Goal: Task Accomplishment & Management: Complete application form

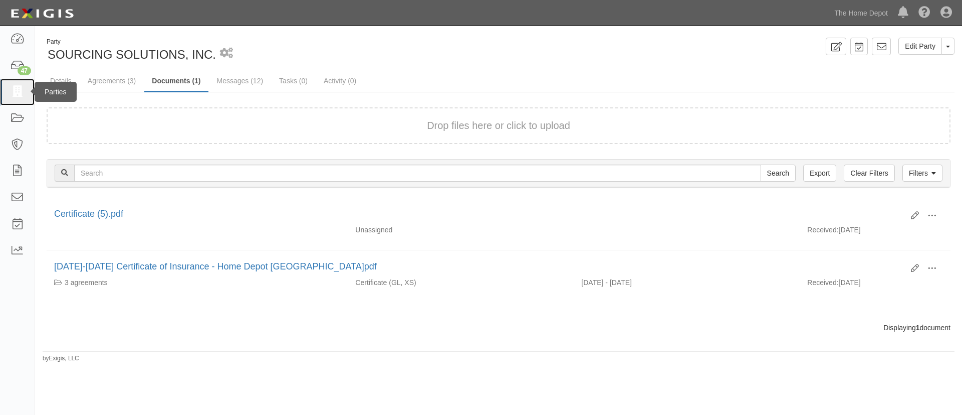
click at [20, 84] on link at bounding box center [17, 92] width 35 height 27
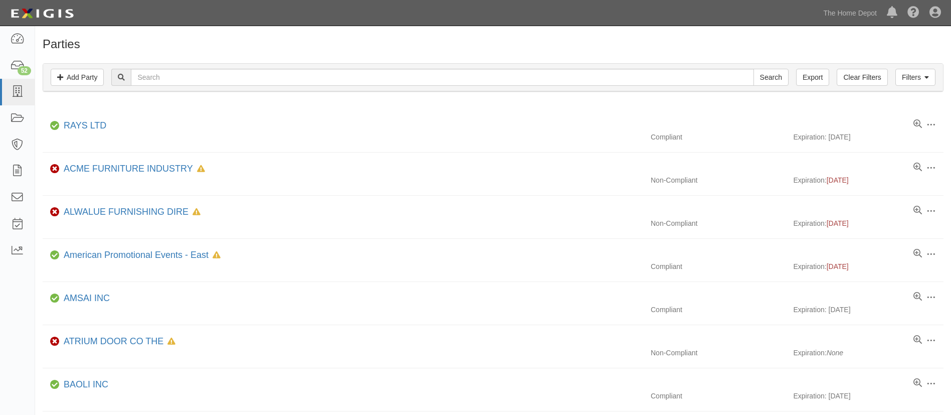
click at [235, 67] on div "Filters Add Party Clear Filters Export Search Filters" at bounding box center [493, 78] width 900 height 28
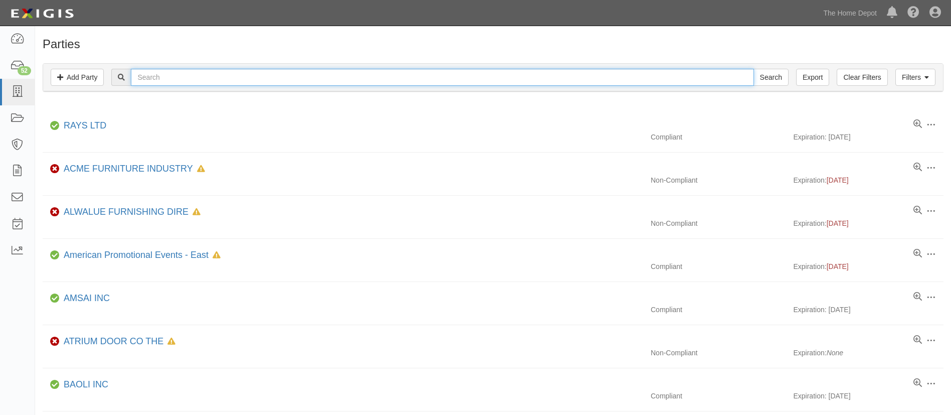
click at [232, 70] on input "text" at bounding box center [442, 77] width 623 height 17
type input "natures"
click at [753, 69] on input "Search" at bounding box center [770, 77] width 35 height 17
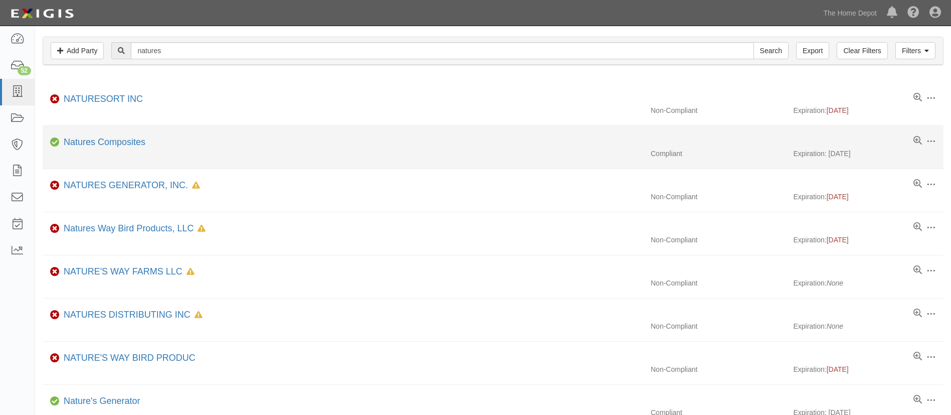
scroll to position [27, 0]
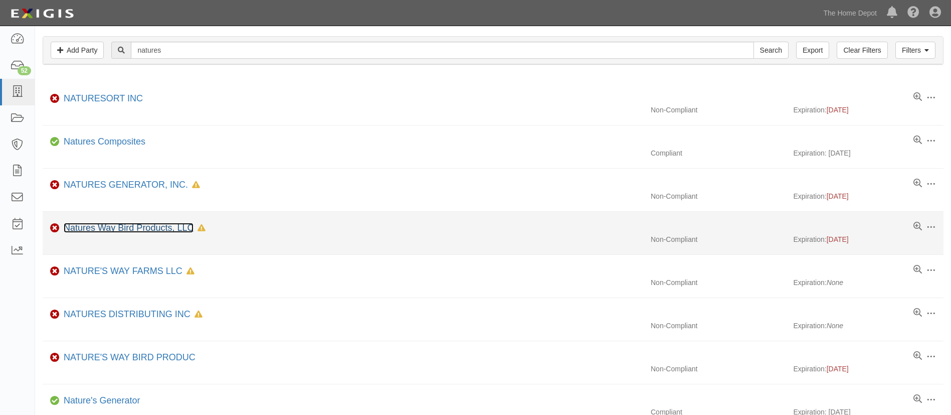
click at [128, 232] on link "Natures Way Bird Products, LLC" at bounding box center [129, 228] width 130 height 10
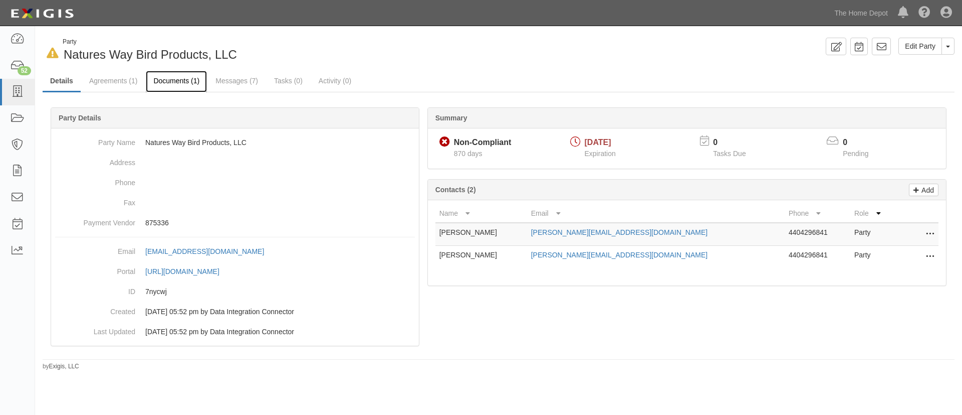
click at [182, 80] on link "Documents (1)" at bounding box center [176, 82] width 61 height 22
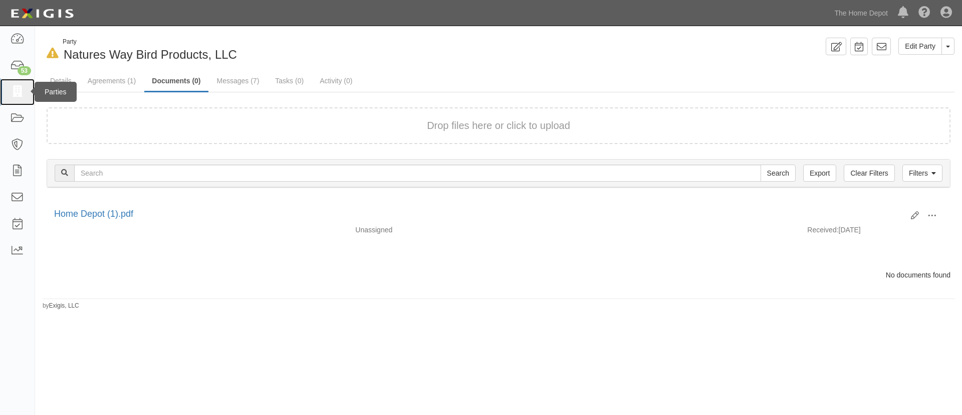
click at [2, 95] on link at bounding box center [17, 92] width 35 height 27
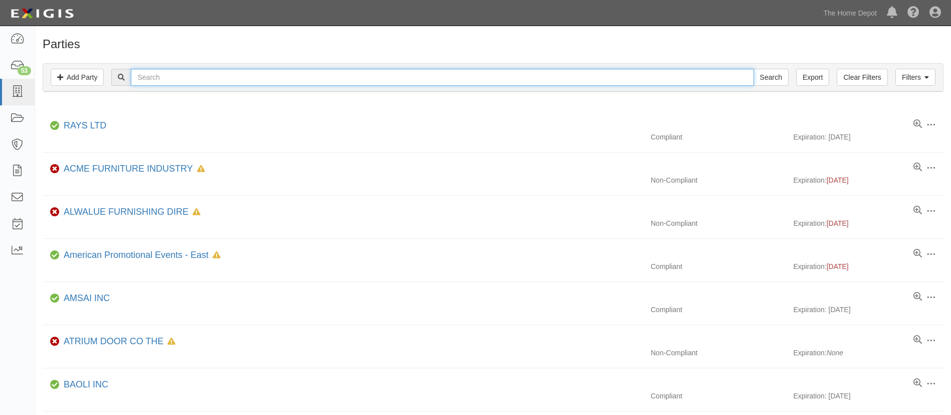
click at [334, 81] on input "text" at bounding box center [442, 77] width 623 height 17
paste input "Good afternoon Thank you for reaching out. The Approval Code for you agreement …"
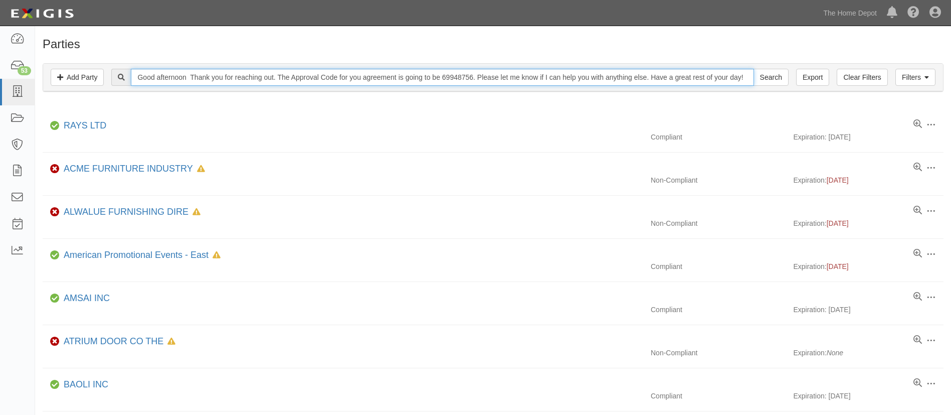
scroll to position [0, 564]
click at [334, 81] on input "Good afternoon Thank you for reaching out. The Approval Code for you agreement …" at bounding box center [442, 77] width 623 height 17
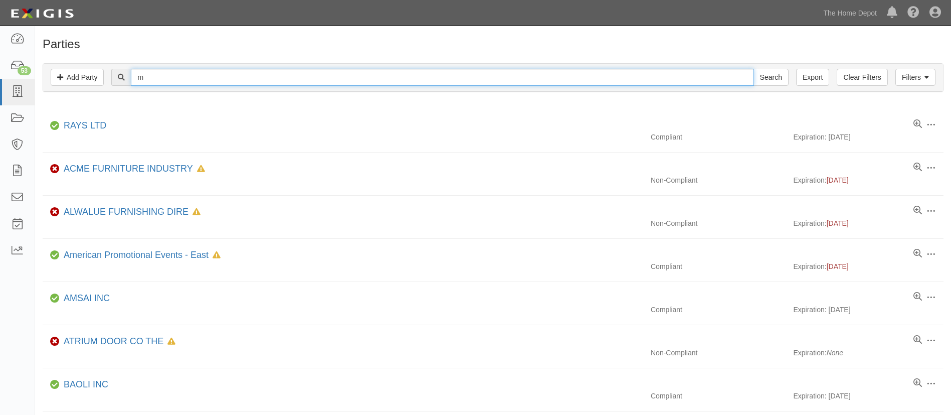
scroll to position [0, 0]
type input "Mohawk Industries, Inc"
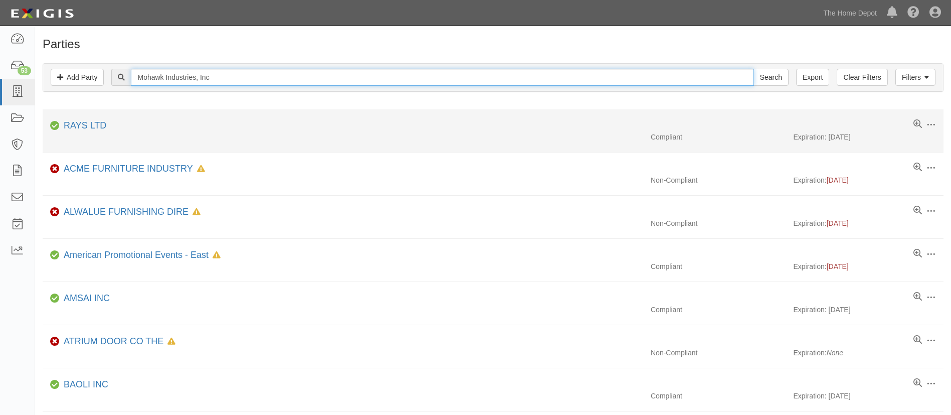
click at [753, 69] on input "Search" at bounding box center [770, 77] width 35 height 17
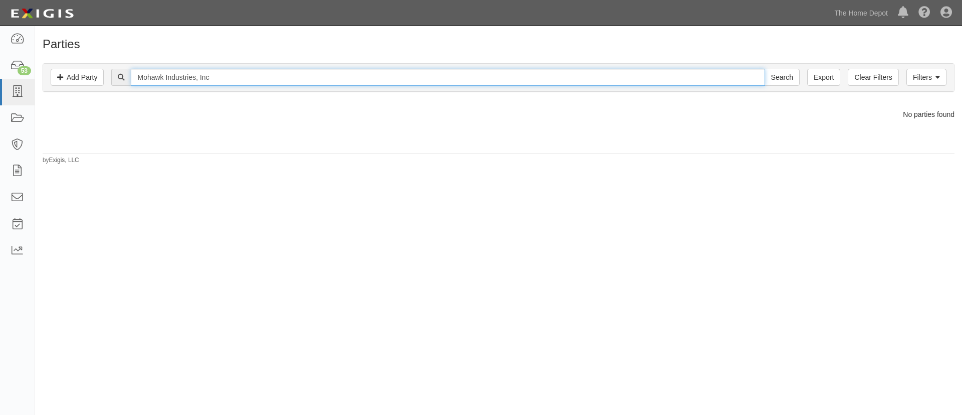
drag, startPoint x: 229, startPoint y: 70, endPoint x: 239, endPoint y: 71, distance: 9.6
click at [239, 71] on input "Mohawk Industries, Inc" at bounding box center [448, 77] width 634 height 17
type input "Mohawk Industries"
click at [765, 69] on input "Search" at bounding box center [782, 77] width 35 height 17
drag, startPoint x: 0, startPoint y: 0, endPoint x: 239, endPoint y: 71, distance: 249.0
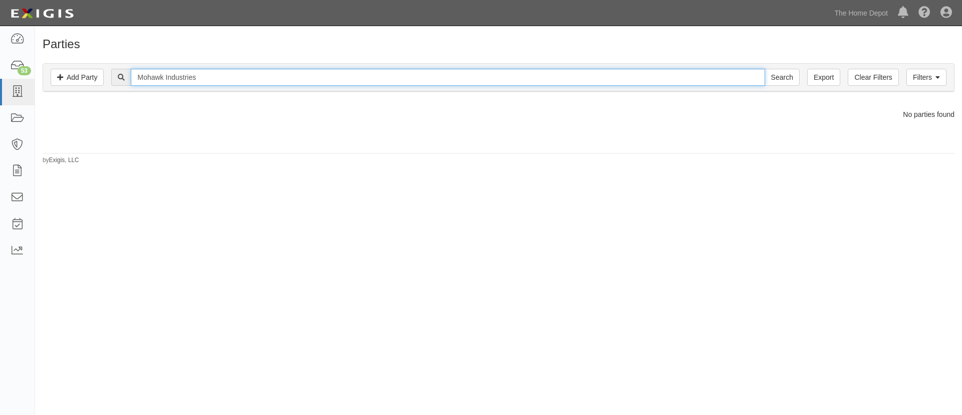
click at [239, 71] on input "Mohawk Industries" at bounding box center [448, 77] width 634 height 17
type input "Mohawk"
click at [765, 69] on input "Search" at bounding box center [782, 77] width 35 height 17
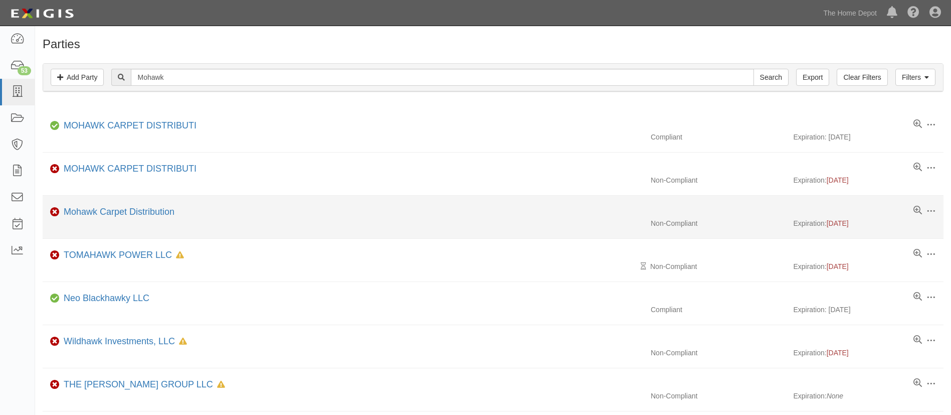
scroll to position [12, 0]
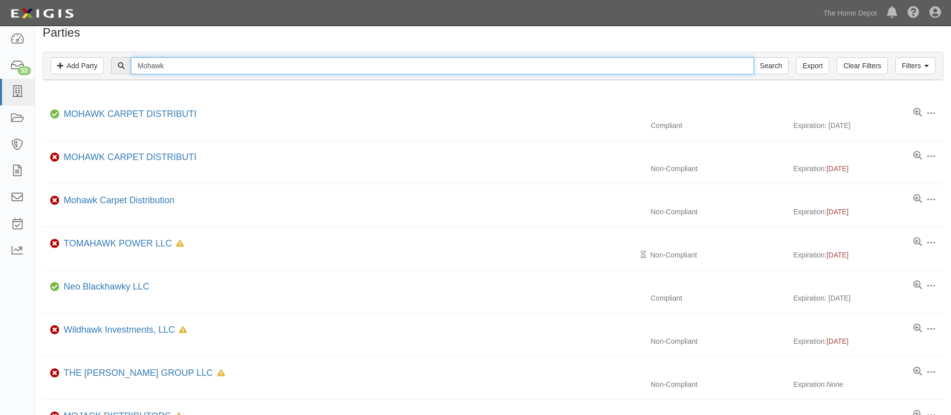
click at [200, 67] on input "Mohawk" at bounding box center [442, 65] width 623 height 17
paste input "Sunte"
type input "Suntek"
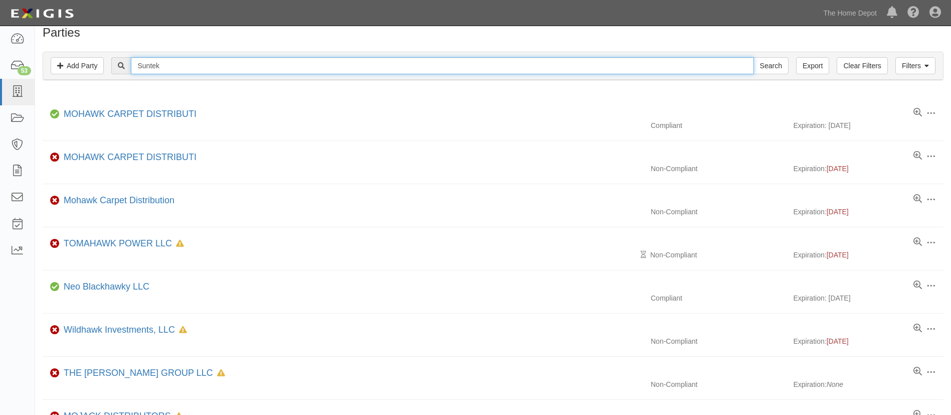
click at [753, 57] on input "Search" at bounding box center [770, 65] width 35 height 17
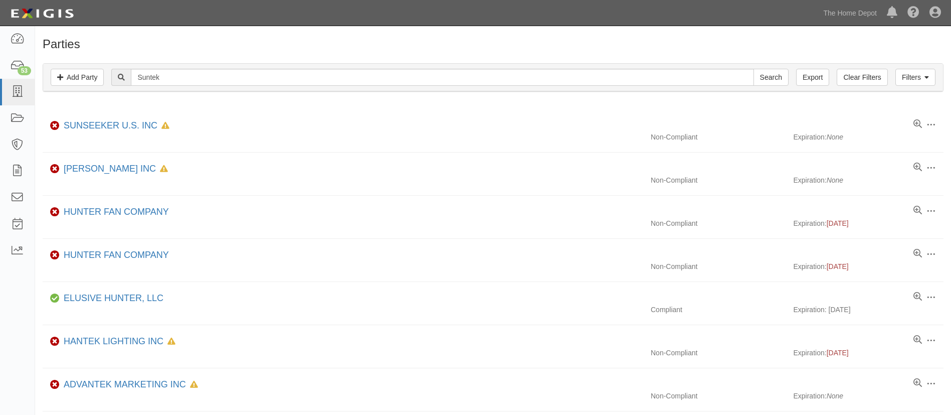
click at [172, 87] on div "Filters Add Party Clear Filters Export Suntek Search Filters" at bounding box center [493, 78] width 900 height 28
click at [171, 86] on div "Filters Add Party Clear Filters Export Suntek Search Filters" at bounding box center [493, 78] width 900 height 28
drag, startPoint x: 171, startPoint y: 86, endPoint x: 170, endPoint y: 73, distance: 13.6
click at [170, 73] on div "Filters Add Party Clear Filters Export Suntek Search Filters" at bounding box center [493, 78] width 900 height 28
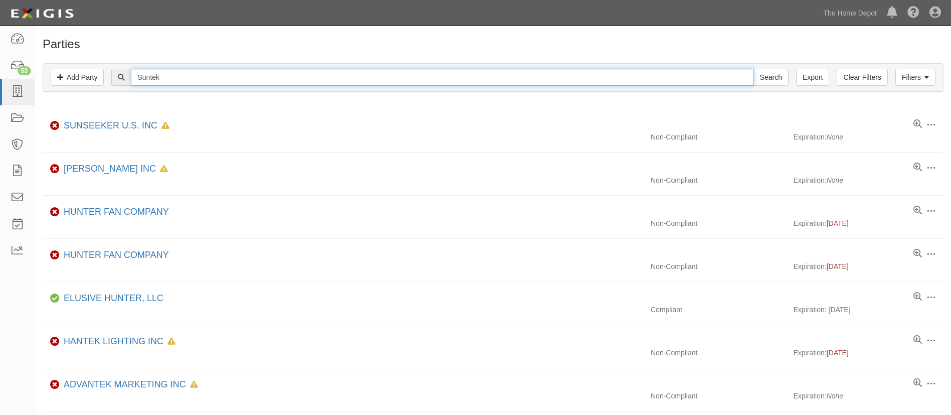
click at [170, 73] on input "Suntek" at bounding box center [442, 77] width 623 height 17
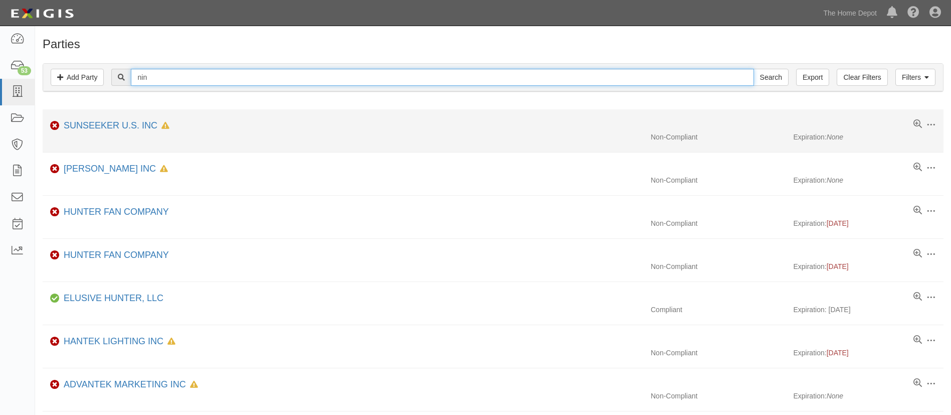
type input "Ningbo"
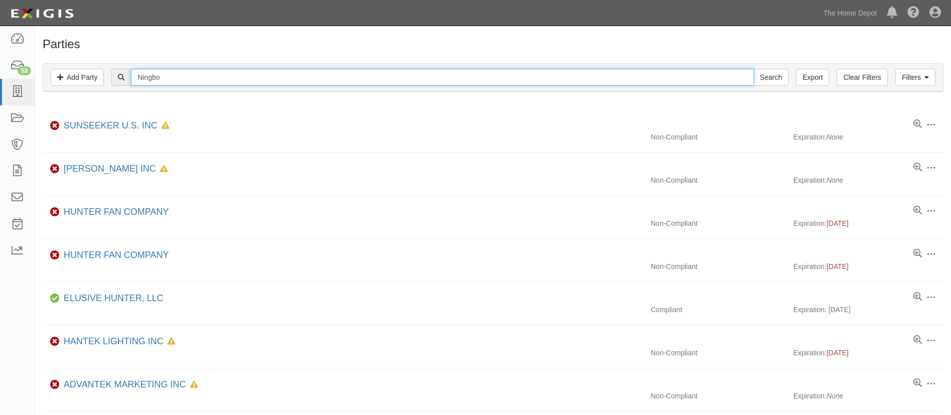
click at [753, 69] on input "Search" at bounding box center [770, 77] width 35 height 17
click at [246, 71] on input "Ningbo" at bounding box center [442, 77] width 623 height 17
paste input "PAN OVERSEAS LLC DBA BETTER TRENDS"
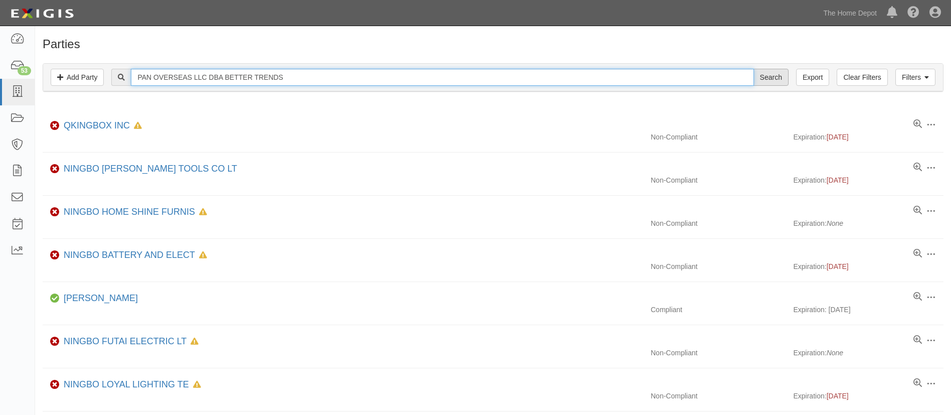
type input "PAN OVERSEAS LLC DBA BETTER TRENDS"
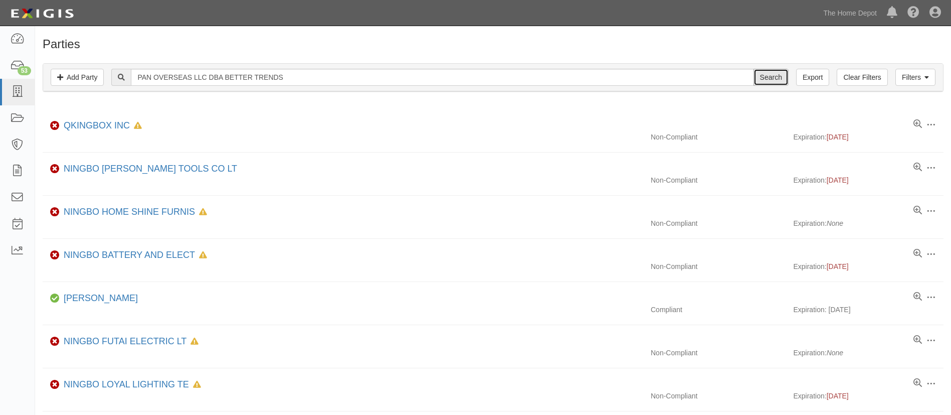
click at [762, 85] on input "Search" at bounding box center [770, 77] width 35 height 17
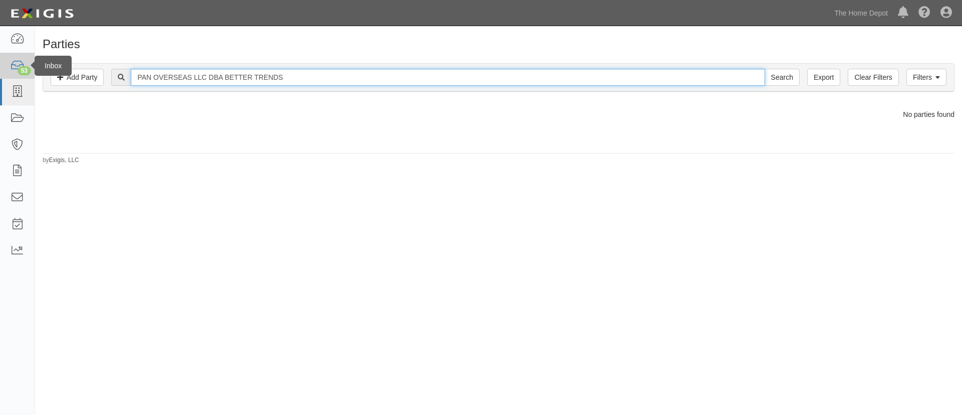
drag, startPoint x: 227, startPoint y: 78, endPoint x: 9, endPoint y: 76, distance: 218.0
click at [9, 76] on body "Toggle navigation Dashboard 53 Inbox Parties Agreements Coverages Documents Mes…" at bounding box center [481, 201] width 962 height 403
type input "BETTER TRENDS"
click at [765, 69] on input "Search" at bounding box center [782, 77] width 35 height 17
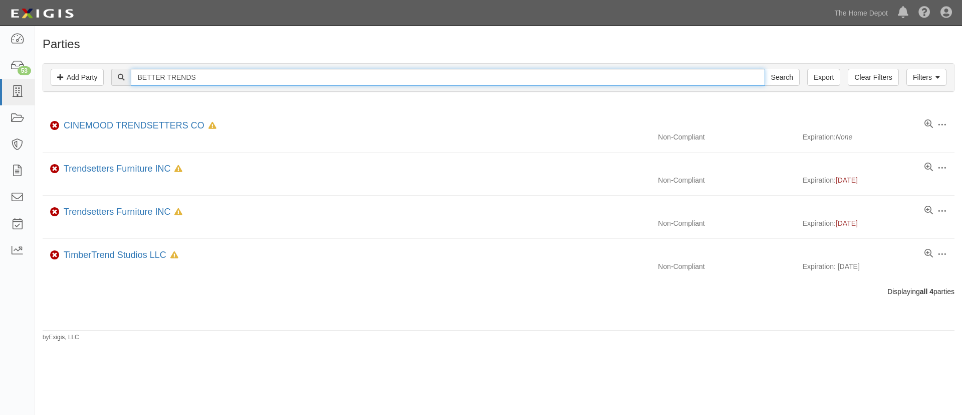
click at [225, 83] on input "BETTER TRENDS" at bounding box center [448, 77] width 634 height 17
paste input "PAN OVERSEAS LLC DBA"
drag, startPoint x: 293, startPoint y: 72, endPoint x: 196, endPoint y: 66, distance: 97.4
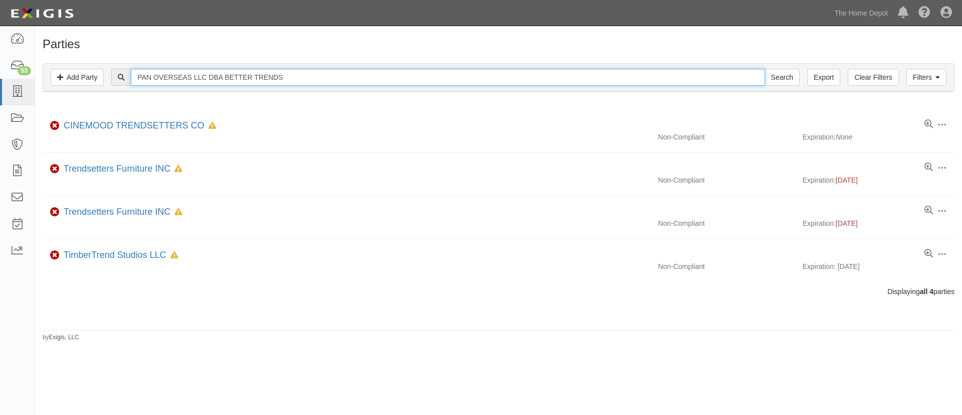
click at [196, 66] on div "Filters Add Party Clear Filters Export PAN OVERSEAS LLC DBA BETTER TRENDS Searc…" at bounding box center [498, 78] width 911 height 28
type input "PAN OVERSEAS"
click at [765, 69] on input "Search" at bounding box center [782, 77] width 35 height 17
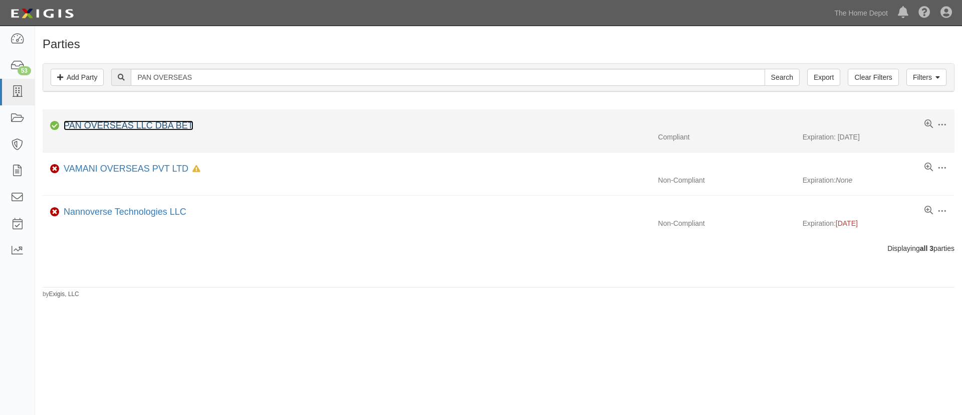
click at [126, 127] on link "PAN OVERSEAS LLC DBA BET" at bounding box center [129, 125] width 130 height 10
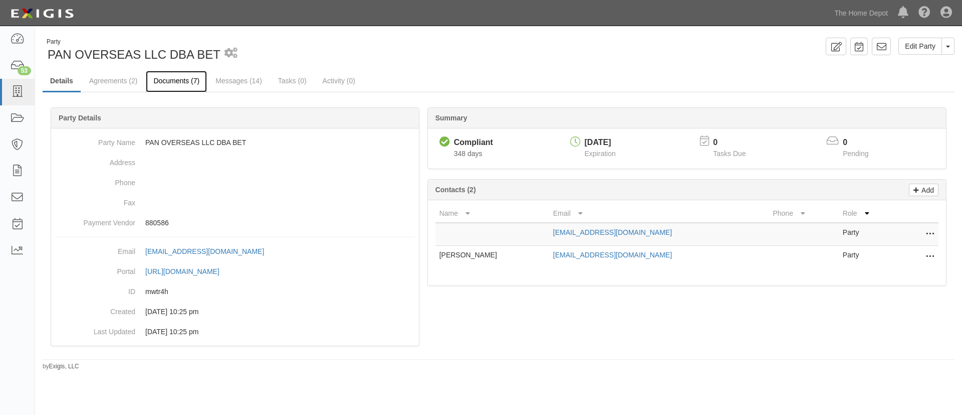
click at [193, 90] on link "Documents (7)" at bounding box center [176, 82] width 61 height 22
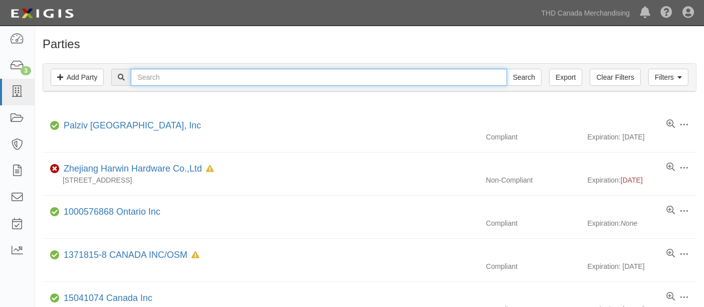
click at [153, 79] on input "text" at bounding box center [319, 77] width 376 height 17
paste input "MORDEN FORT INC"
type input "MORDEN FORT INC"
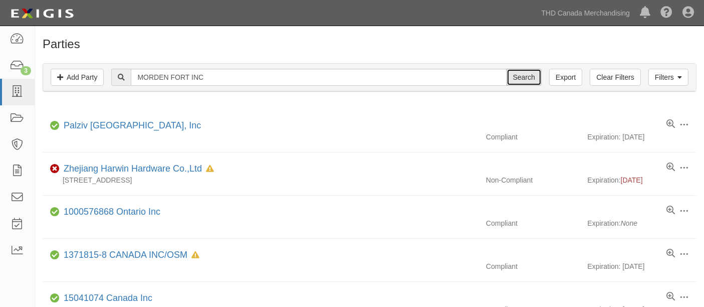
click at [525, 77] on input "Search" at bounding box center [524, 77] width 35 height 17
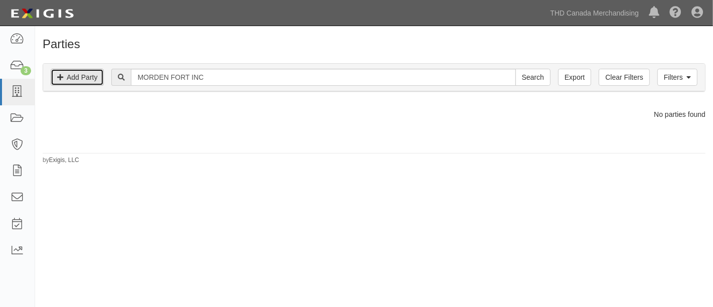
click at [84, 70] on link "Add Party" at bounding box center [77, 77] width 53 height 17
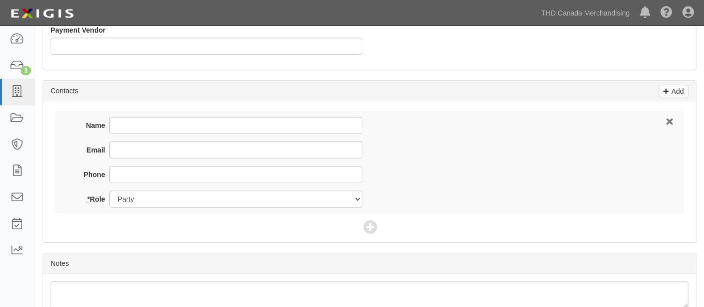
scroll to position [315, 0]
type input "MORDEN FORT INC"
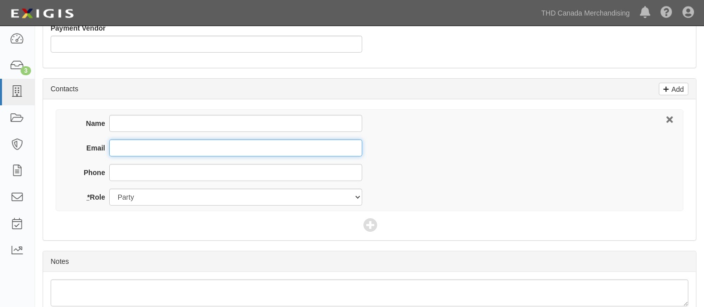
click at [158, 145] on input "Email" at bounding box center [235, 147] width 253 height 17
paste input "[PERSON_NAME][EMAIL_ADDRESS][PERSON_NAME][DOMAIN_NAME]"
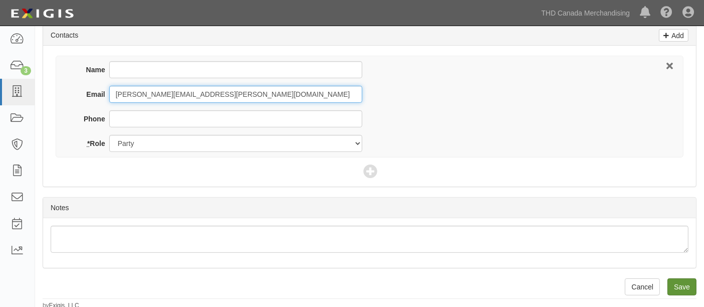
type input "[PERSON_NAME][EMAIL_ADDRESS][PERSON_NAME][DOMAIN_NAME]"
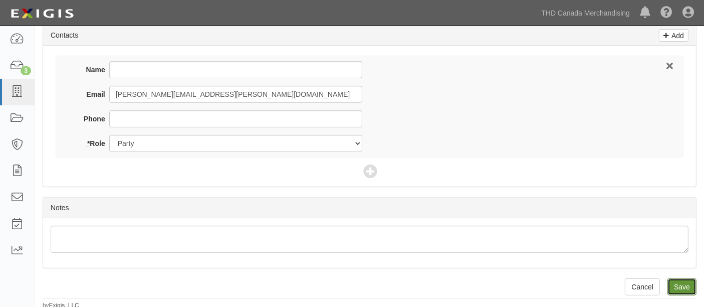
click at [679, 278] on input "Save" at bounding box center [682, 286] width 29 height 17
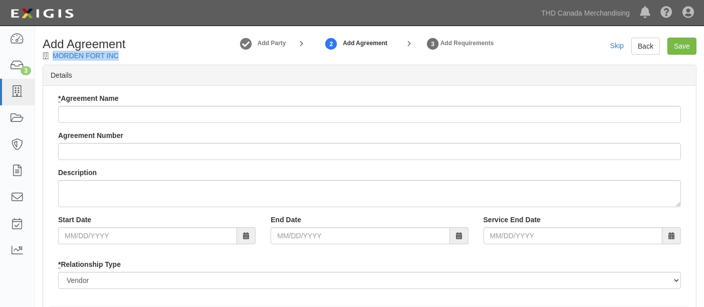
drag, startPoint x: 127, startPoint y: 53, endPoint x: 51, endPoint y: 56, distance: 76.2
click at [51, 56] on div "Add Agreement MORDEN FORT INC" at bounding box center [118, 49] width 167 height 23
copy div "MORDEN FORT INC"
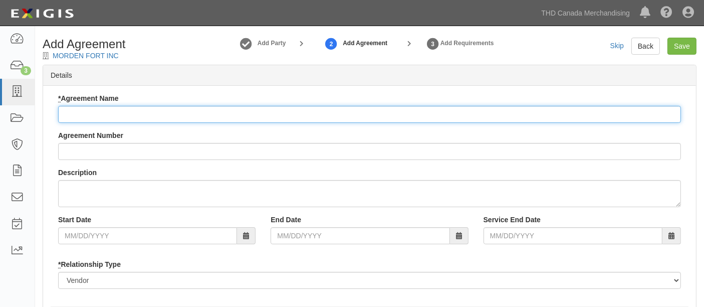
click at [61, 114] on input "* Agreement Name" at bounding box center [369, 114] width 623 height 17
click at [119, 109] on input "* Agreement Name" at bounding box center [369, 114] width 623 height 17
click at [130, 119] on input "* Agreement Name" at bounding box center [369, 114] width 623 height 17
click at [125, 115] on input "* Agreement Name" at bounding box center [369, 114] width 623 height 17
paste input "MORDEN FORT INC"
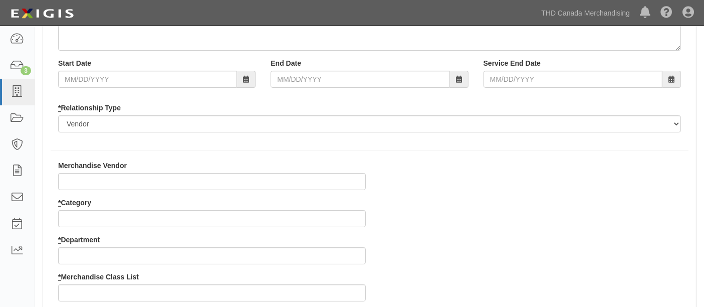
scroll to position [176, 0]
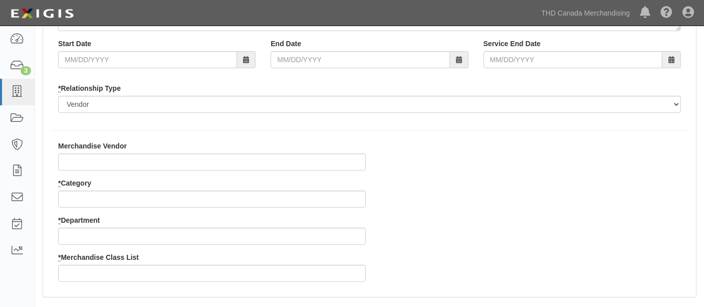
type input "MORDEN FORT INC"
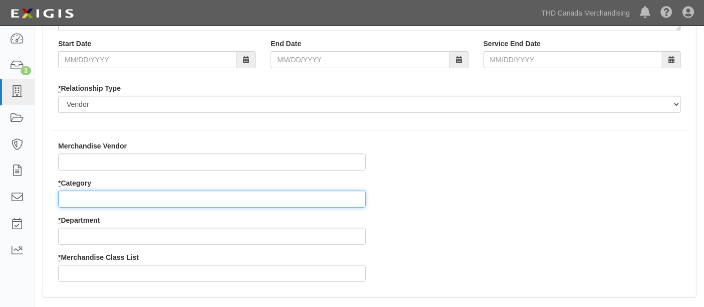
click at [138, 198] on input "* Category" at bounding box center [212, 198] width 308 height 17
type input "4"
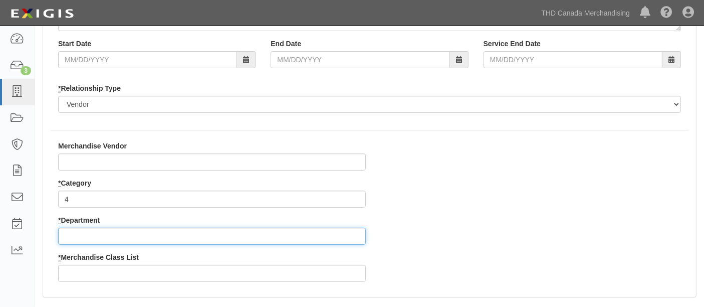
click at [132, 235] on input "* Department" at bounding box center [212, 236] width 308 height 17
type input "59"
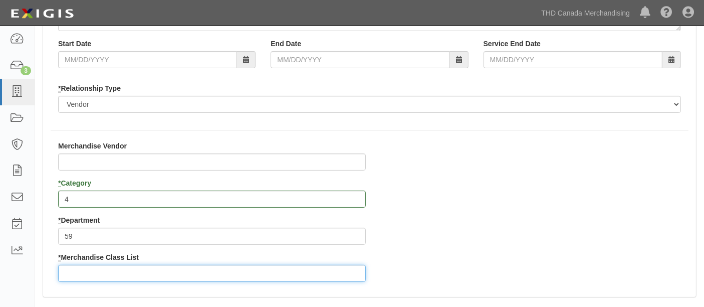
click at [155, 273] on input "* Merchandise Class List" at bounding box center [212, 273] width 308 height 17
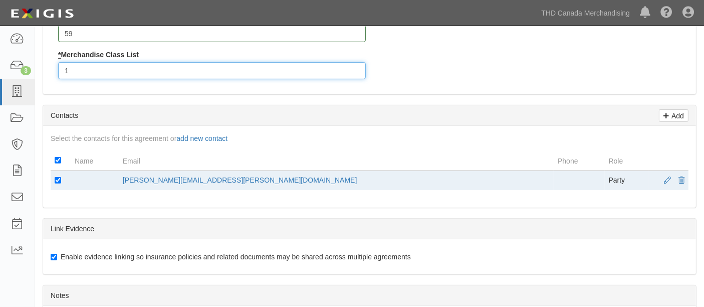
scroll to position [548, 0]
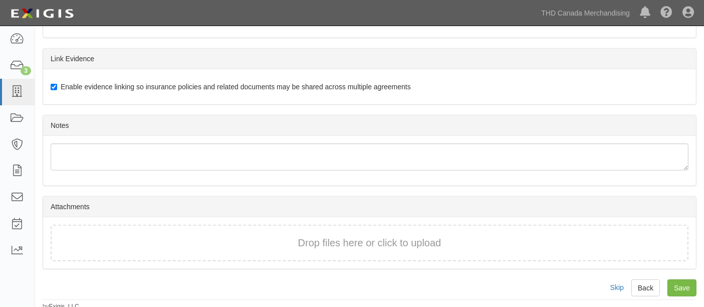
type input "1"
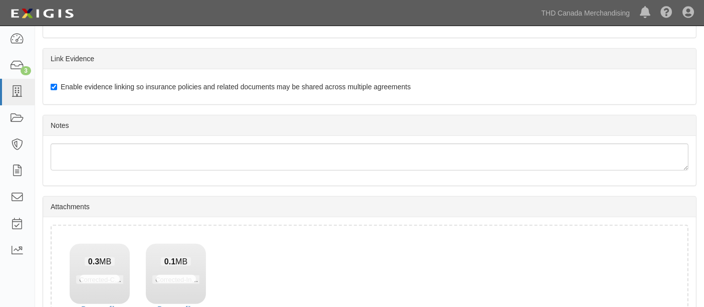
scroll to position [620, 0]
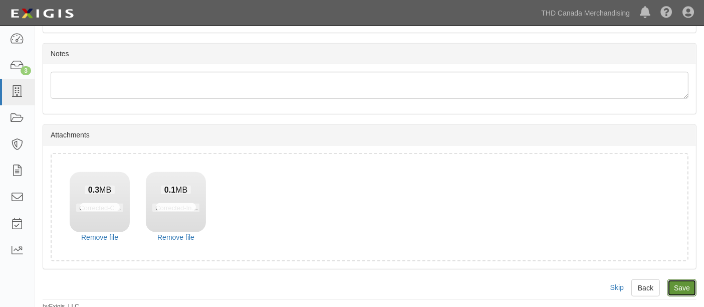
click at [684, 282] on input "Save" at bounding box center [682, 287] width 29 height 17
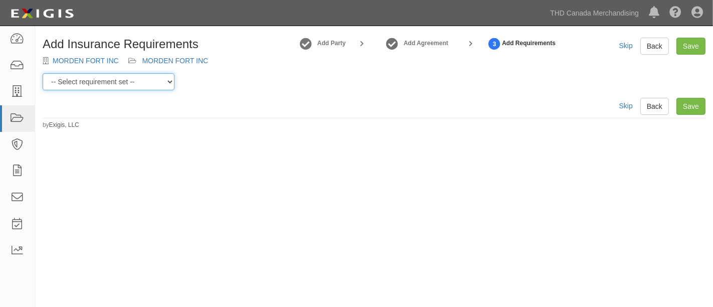
click at [139, 86] on select "-- Select requirement set -- $20M GL (Canadian Supplier) $20M GL (Non-Canadian …" at bounding box center [109, 81] width 132 height 17
select select "37049"
click at [43, 73] on select "-- Select requirement set -- $20M GL (Canadian Supplier) $20M GL (Non-Canadian …" at bounding box center [109, 81] width 132 height 17
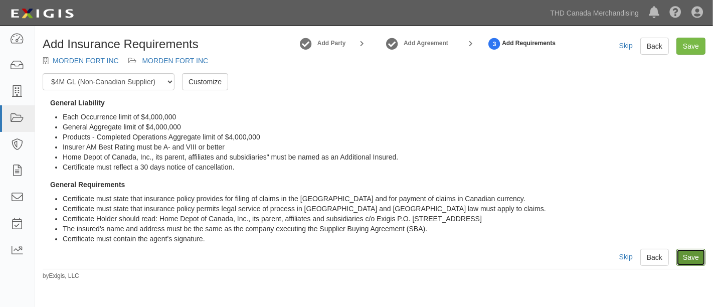
click at [693, 262] on link "Save" at bounding box center [690, 257] width 29 height 17
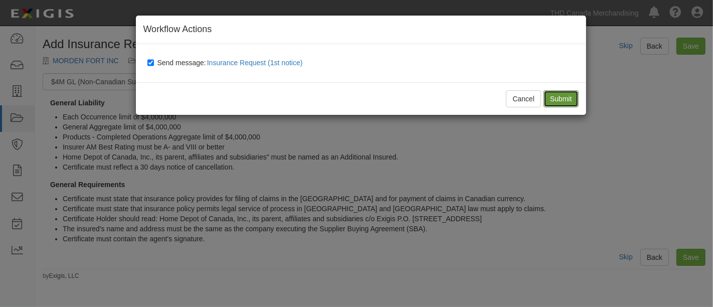
click at [549, 96] on input "Submit" at bounding box center [560, 98] width 35 height 17
